Goal: Navigation & Orientation: Find specific page/section

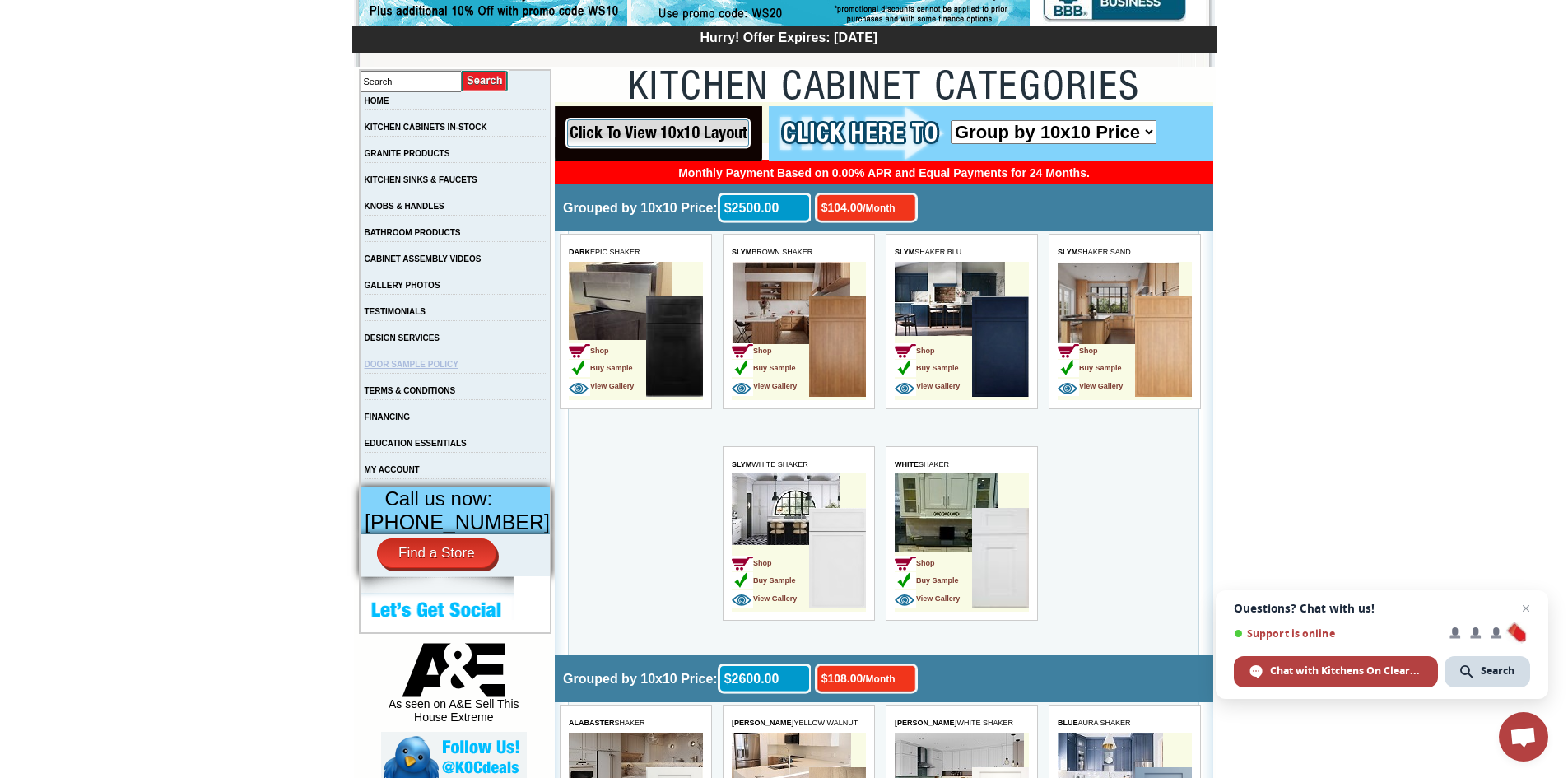
click at [431, 368] on link "DOOR SAMPLE POLICY" at bounding box center [412, 364] width 94 height 9
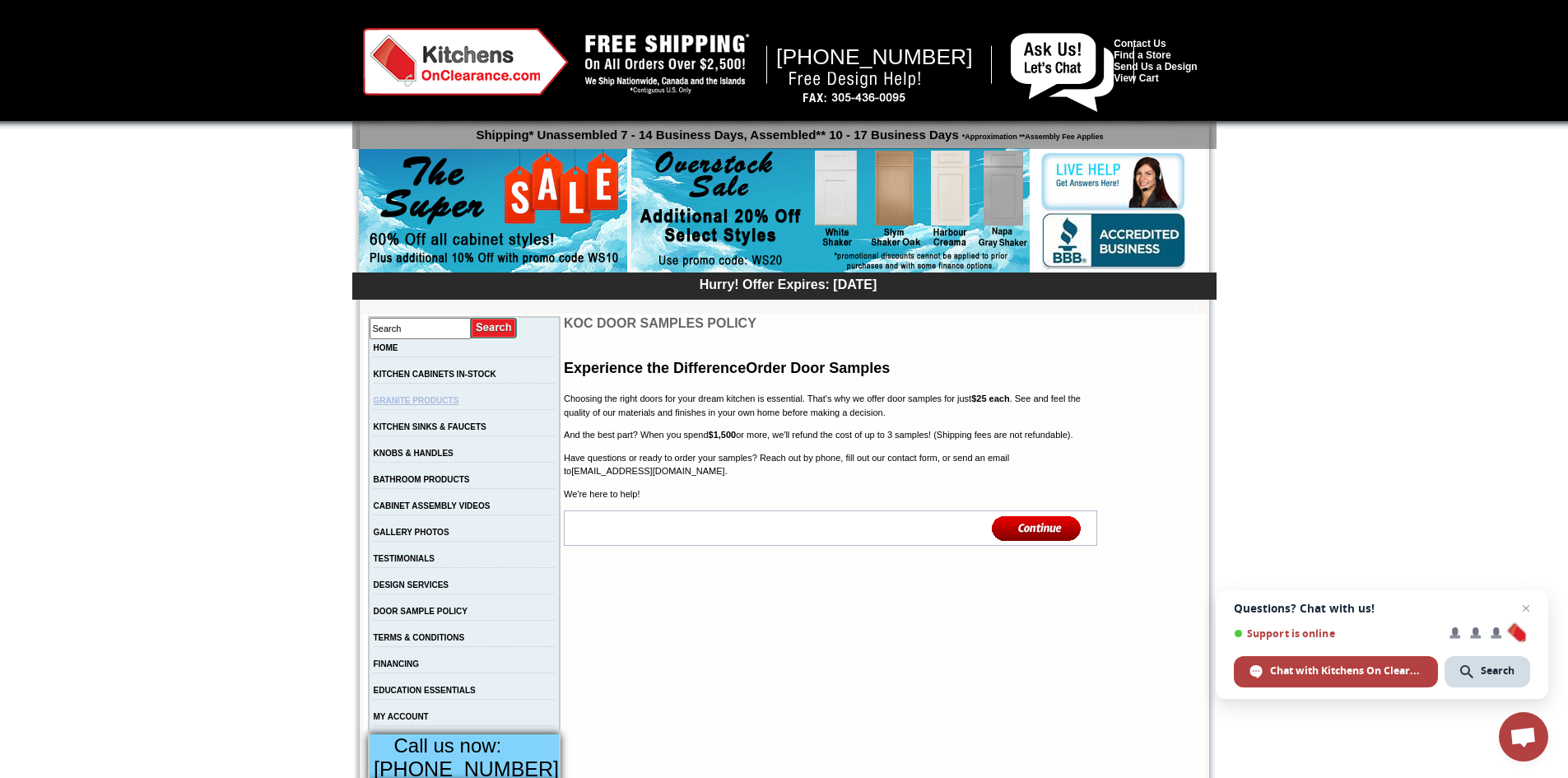
click at [427, 404] on link "GRANITE PRODUCTS" at bounding box center [416, 400] width 85 height 9
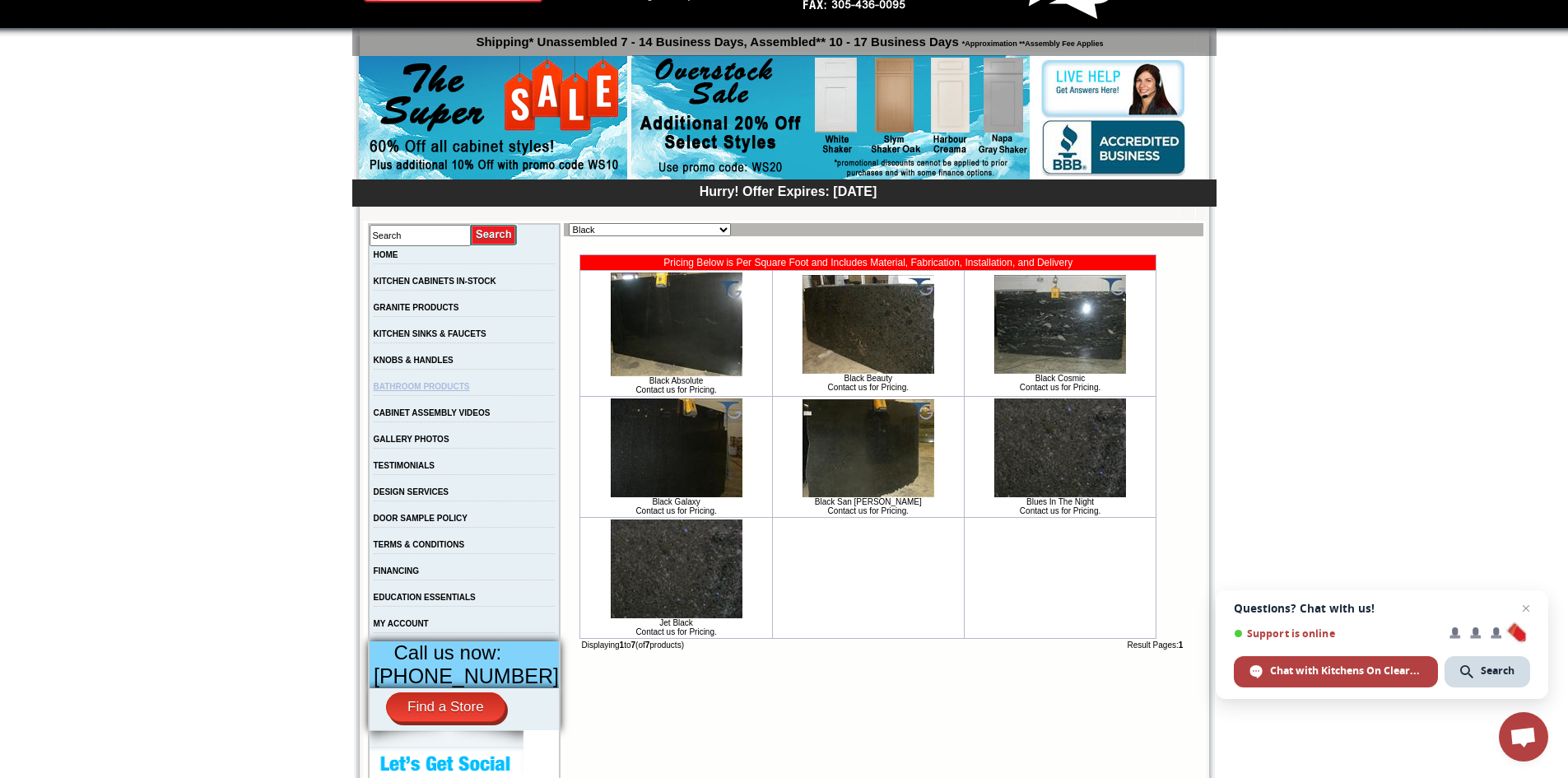
scroll to position [83, 0]
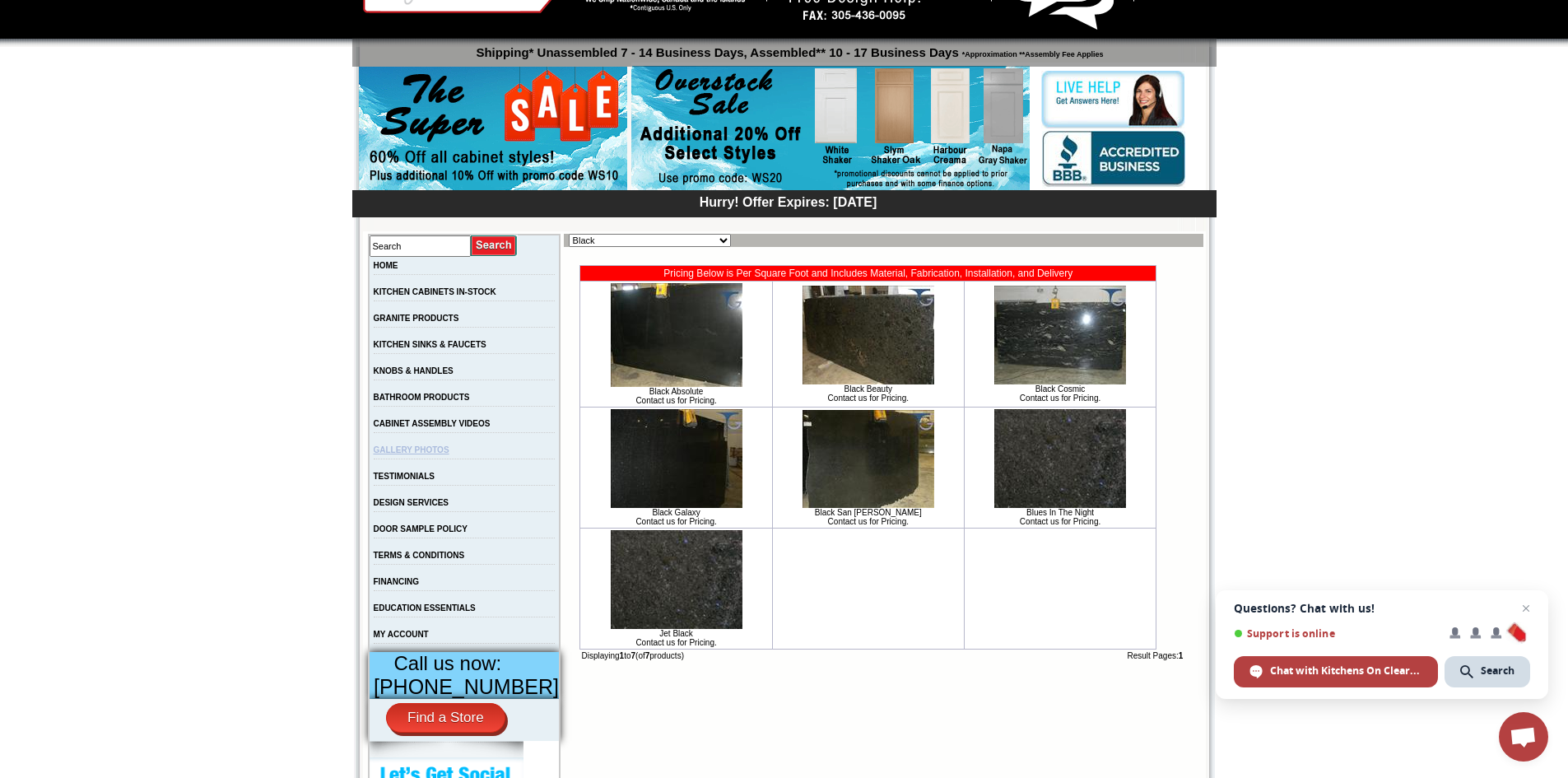
click at [443, 454] on link "GALLERY PHOTOS" at bounding box center [412, 449] width 76 height 9
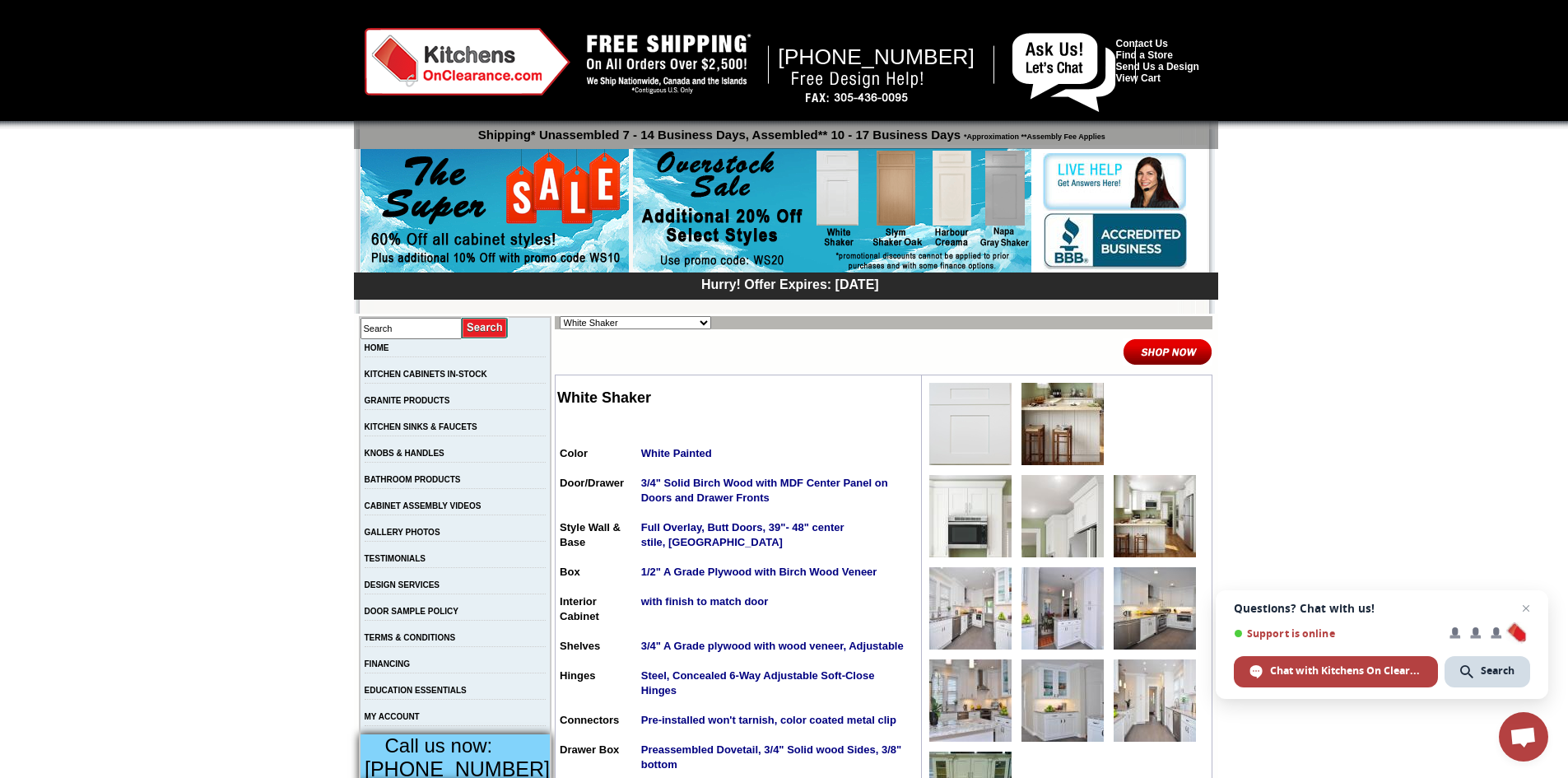
click at [674, 325] on select "Alabaster Shaker Altmann Yellow Walnut Ashton White Shaker Baycreek Gray Beachw…" at bounding box center [635, 322] width 152 height 13
select select "/gallery.php?RollID=Silver_Horizon"
click at [560, 316] on select "Alabaster Shaker Altmann Yellow Walnut Ashton White Shaker Baycreek Gray Beachw…" at bounding box center [635, 322] width 152 height 13
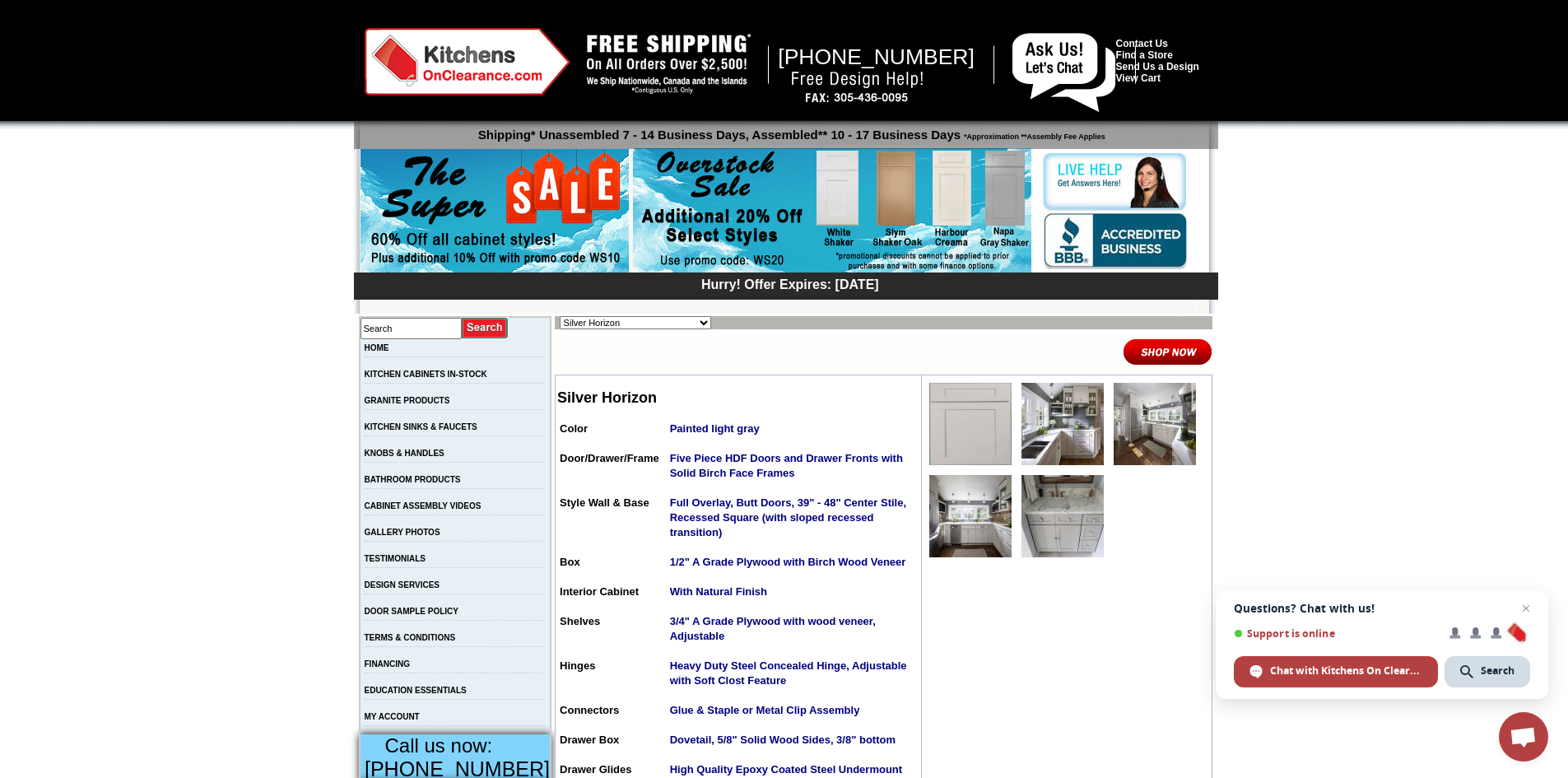
click at [672, 321] on select "Alabaster Shaker [PERSON_NAME] Yellow Walnut [PERSON_NAME] Shaker Baycreek Gray…" at bounding box center [635, 322] width 152 height 13
